Goal: Find specific page/section: Find specific page/section

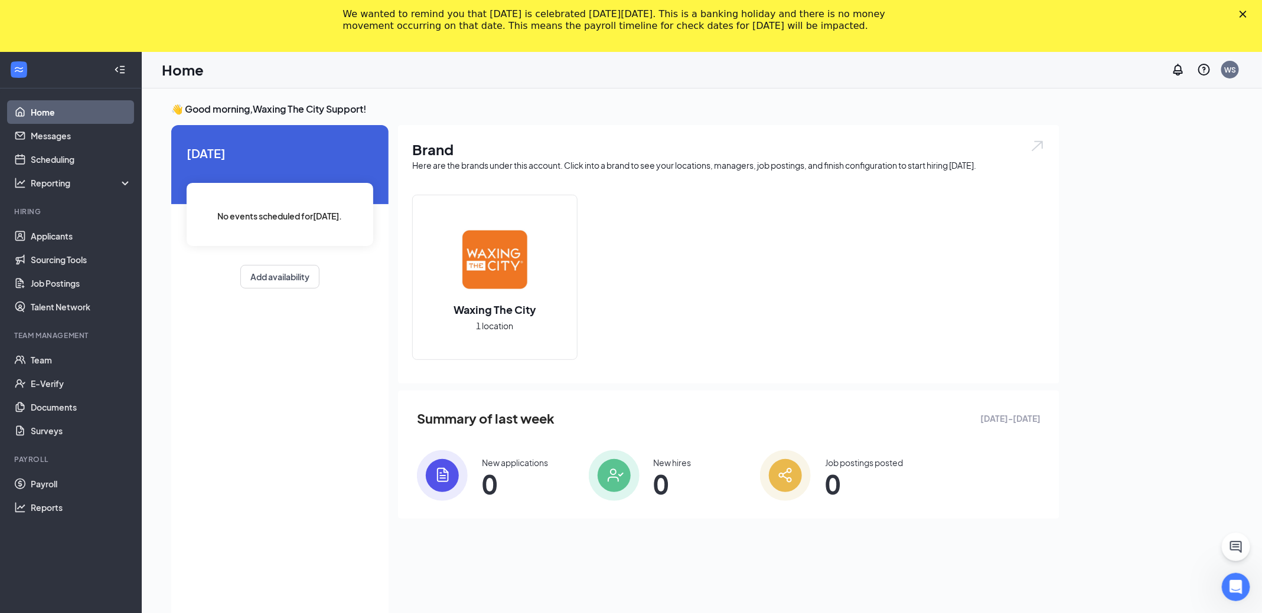
click at [1242, 15] on polygon "Close" at bounding box center [1242, 14] width 7 height 7
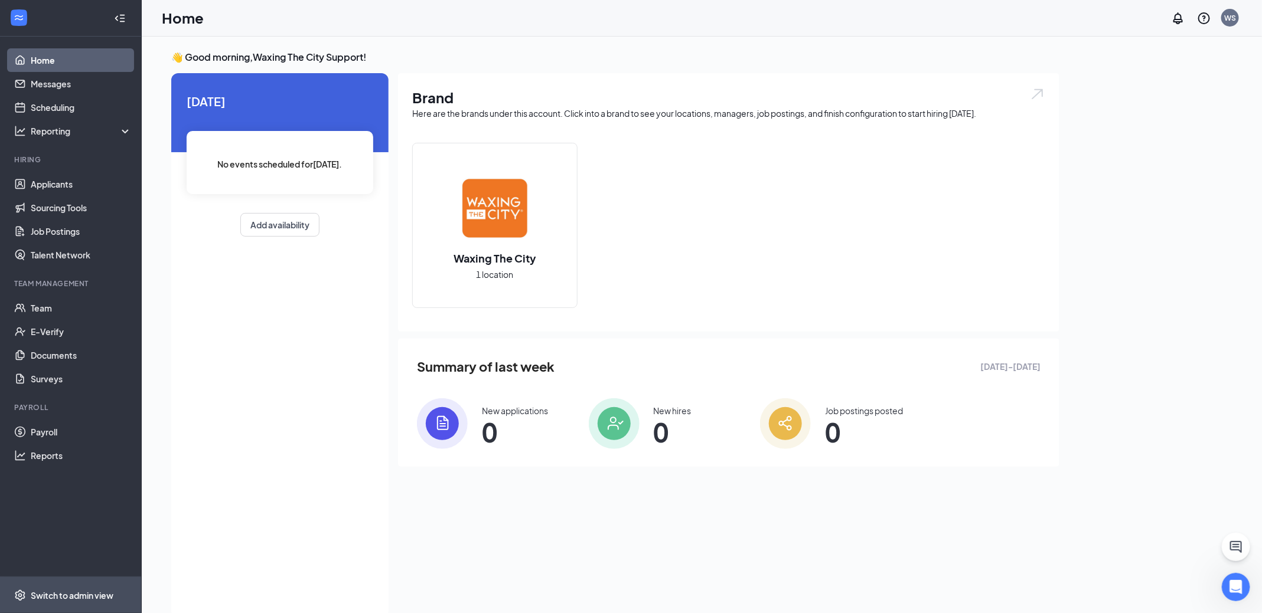
click at [73, 590] on div "Switch to admin view" at bounding box center [72, 596] width 83 height 12
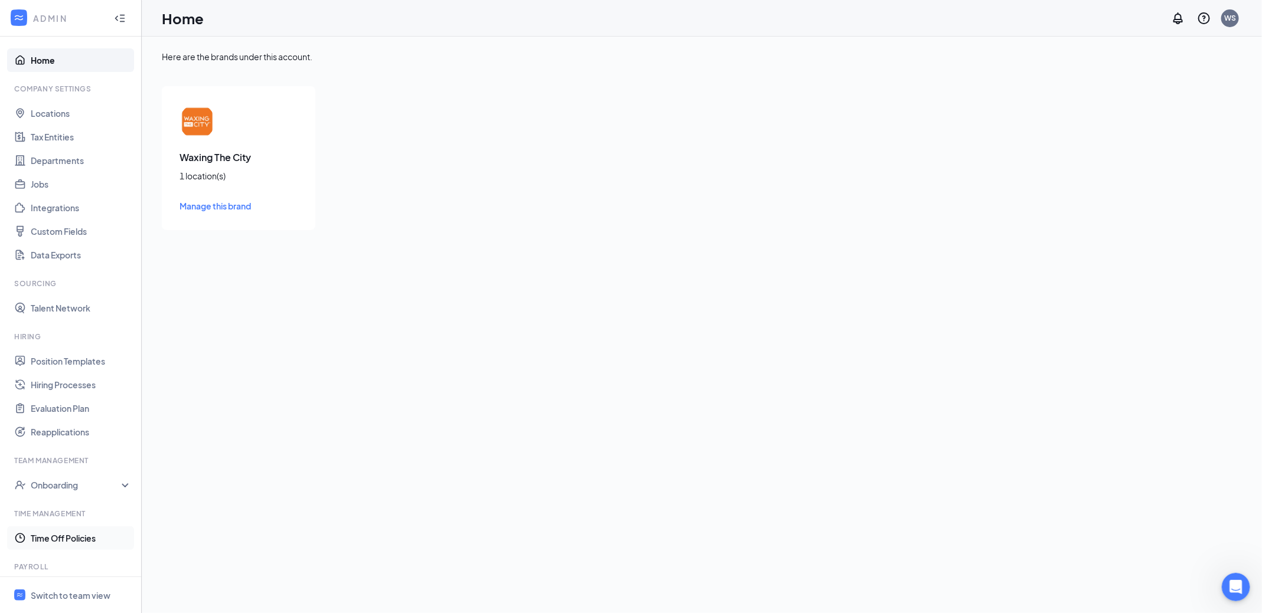
click at [68, 530] on link "Time Off Policies" at bounding box center [81, 539] width 101 height 24
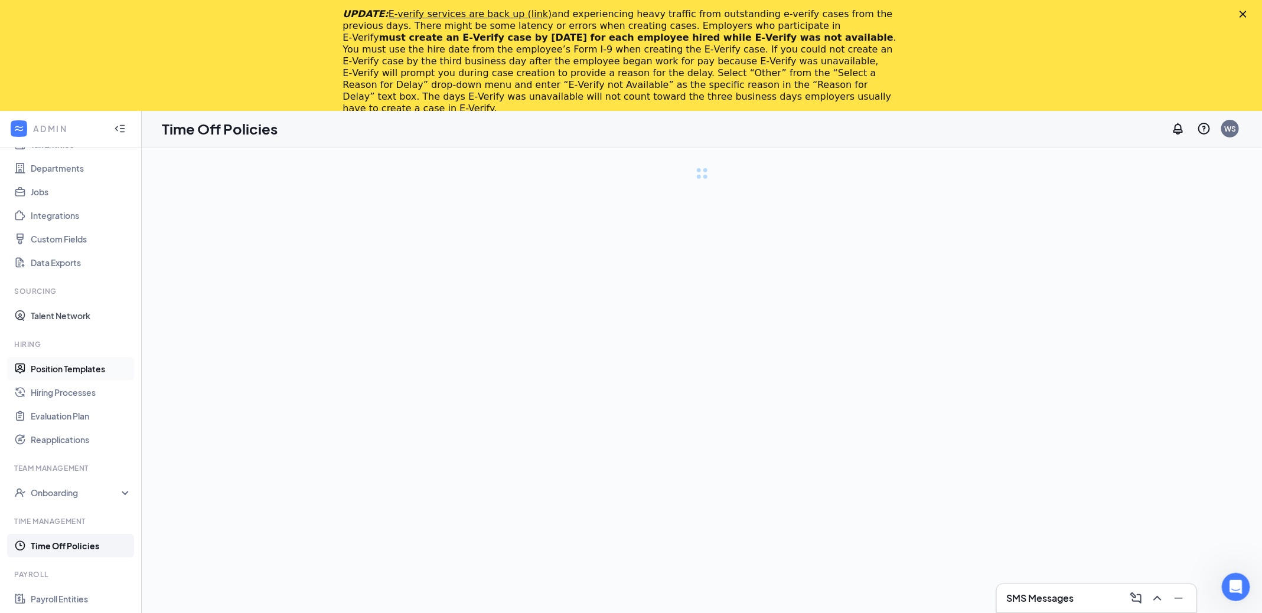
scroll to position [107, 0]
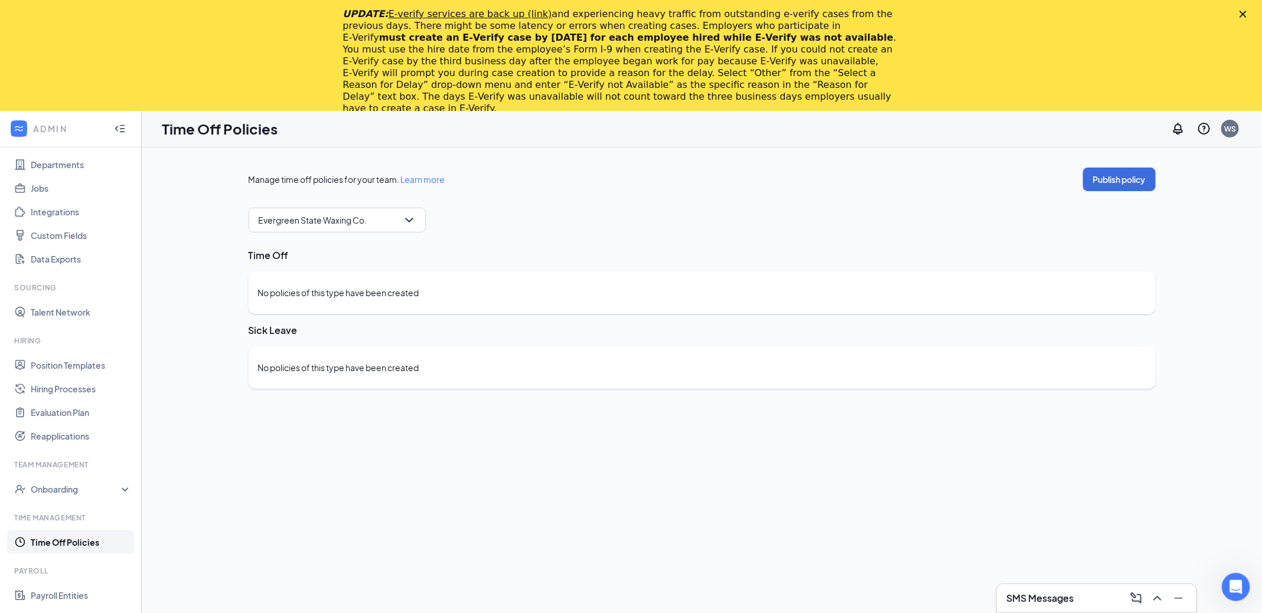
click at [1243, 12] on icon "Close" at bounding box center [1242, 14] width 7 height 7
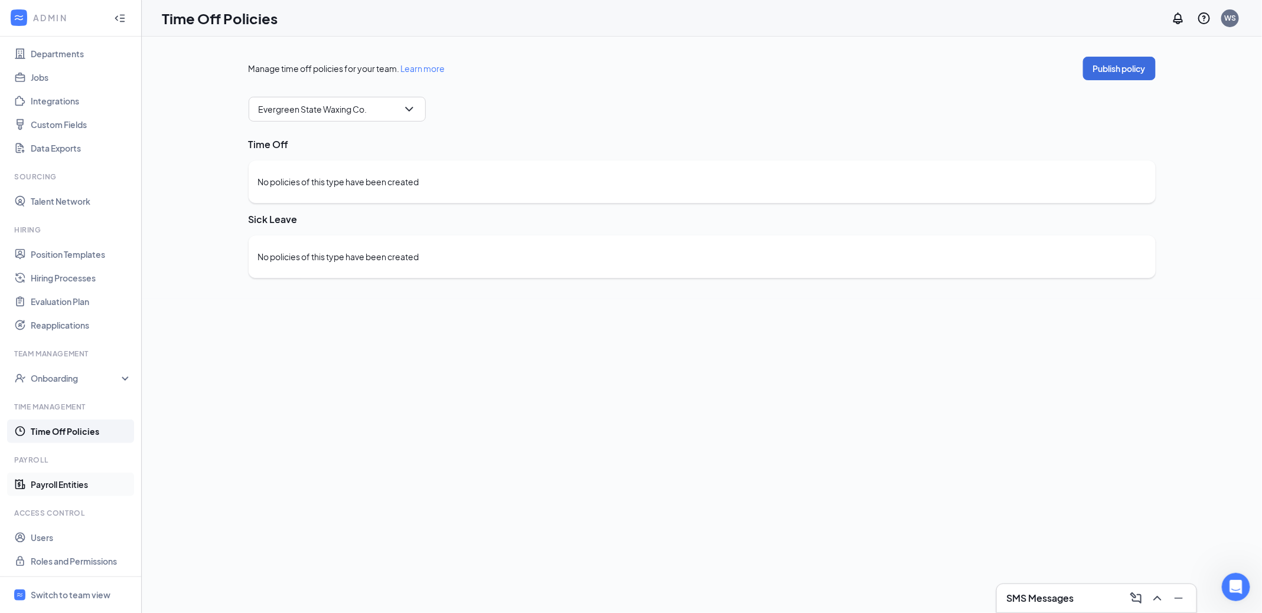
click at [83, 482] on link "Payroll Entities" at bounding box center [81, 485] width 101 height 24
